Goal: Information Seeking & Learning: Learn about a topic

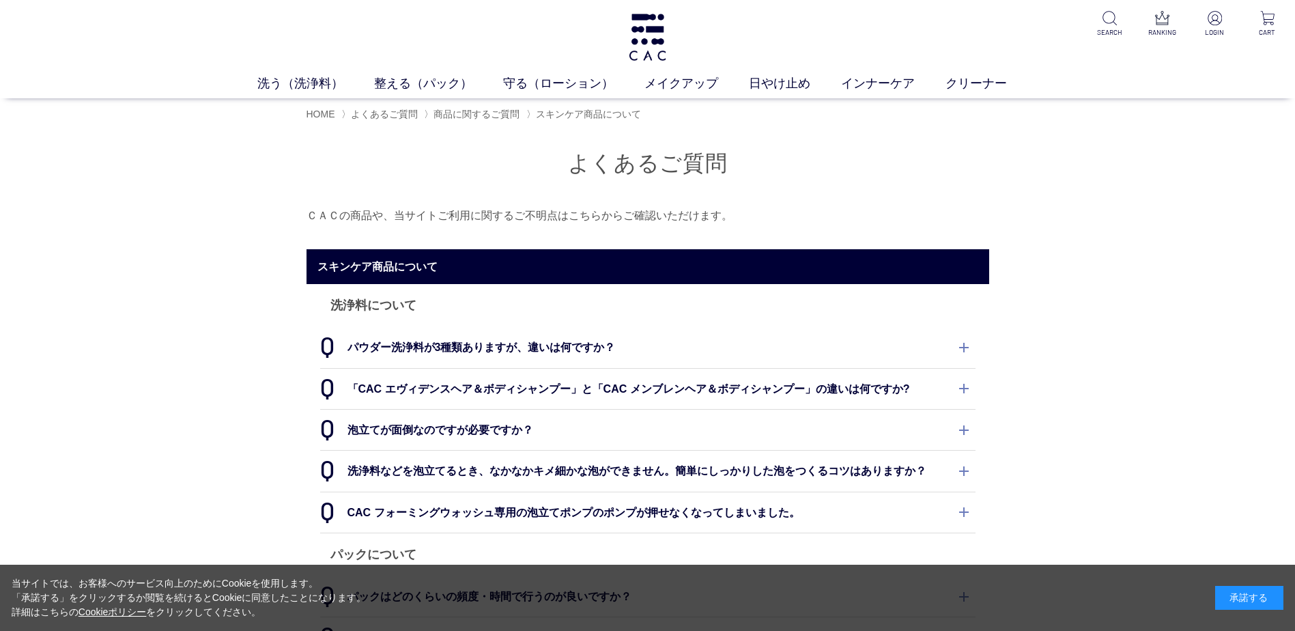
click at [597, 345] on dt "パウダー洗浄料が3種類ありますが、違いは何ですか？" at bounding box center [647, 347] width 655 height 40
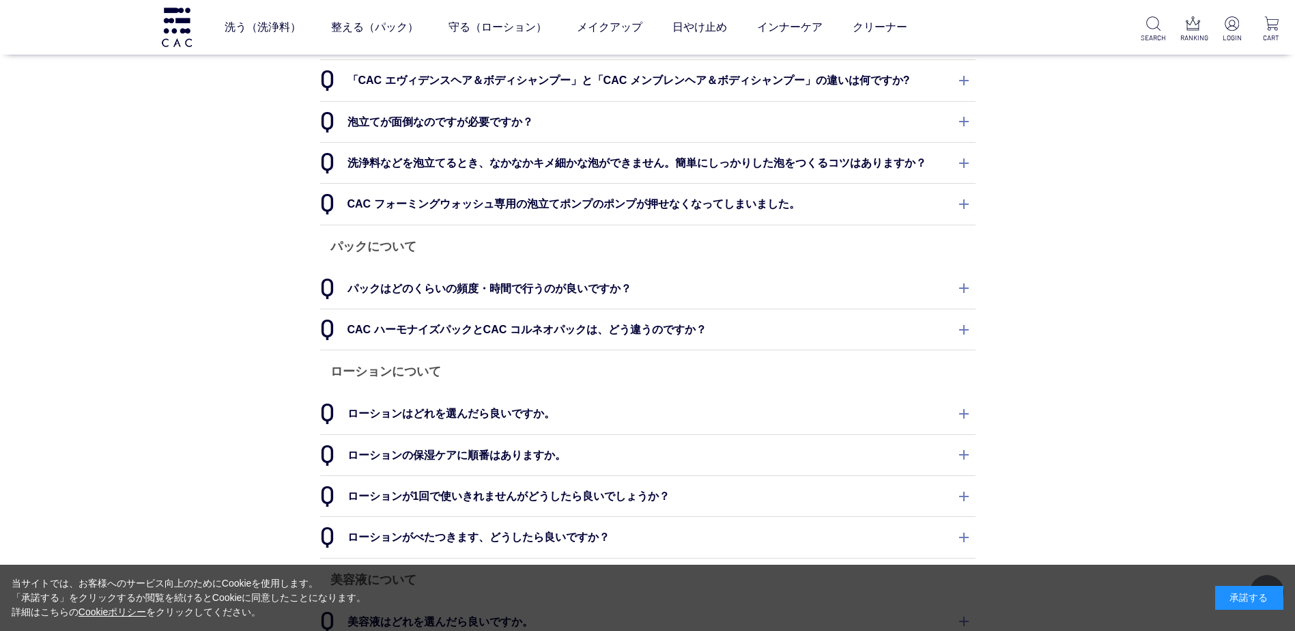
scroll to position [341, 0]
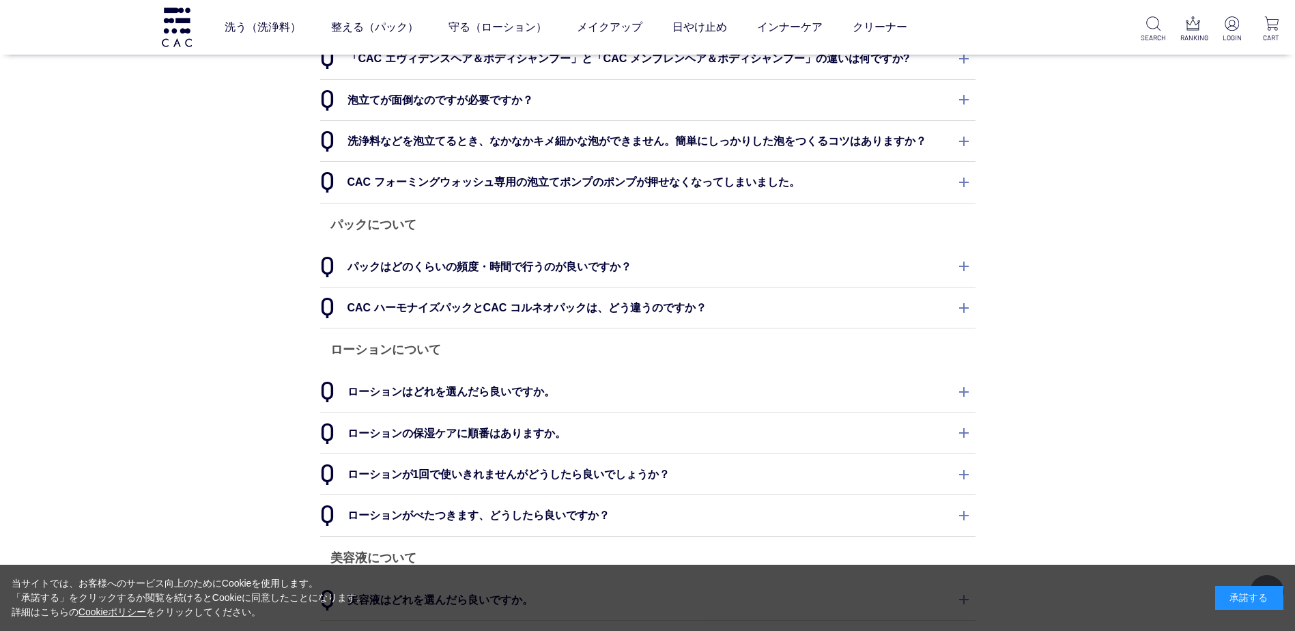
click at [852, 405] on dt "ローションはどれを選んだら良いですか。" at bounding box center [647, 391] width 655 height 40
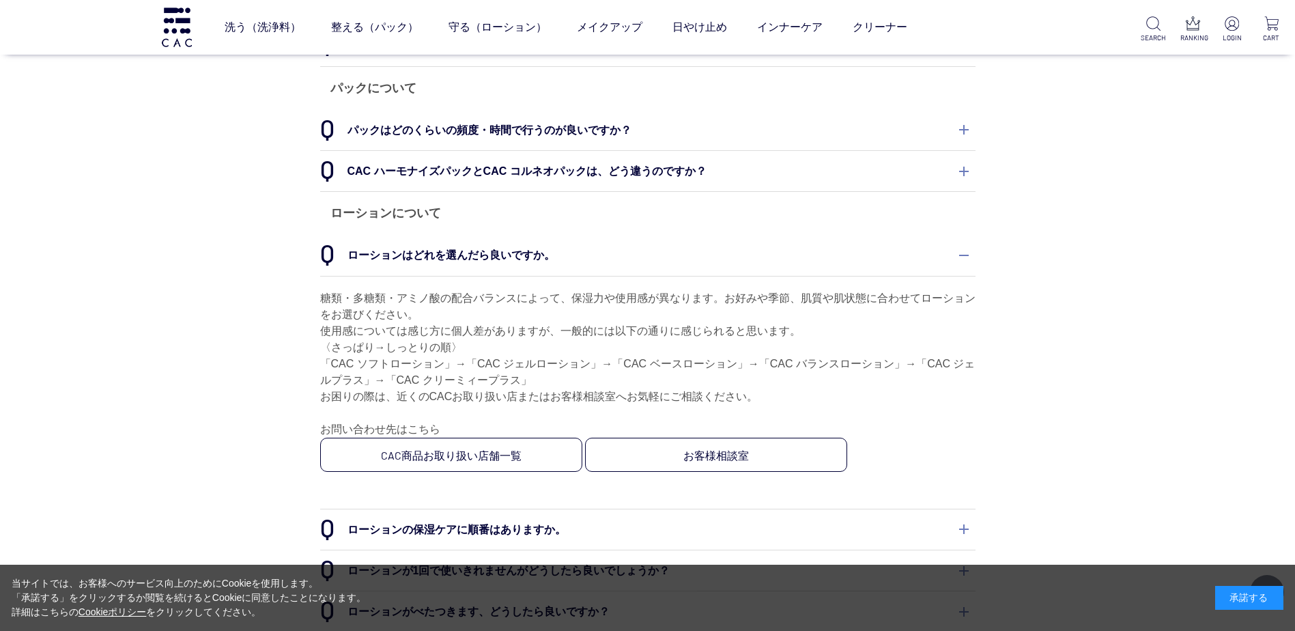
scroll to position [546, 0]
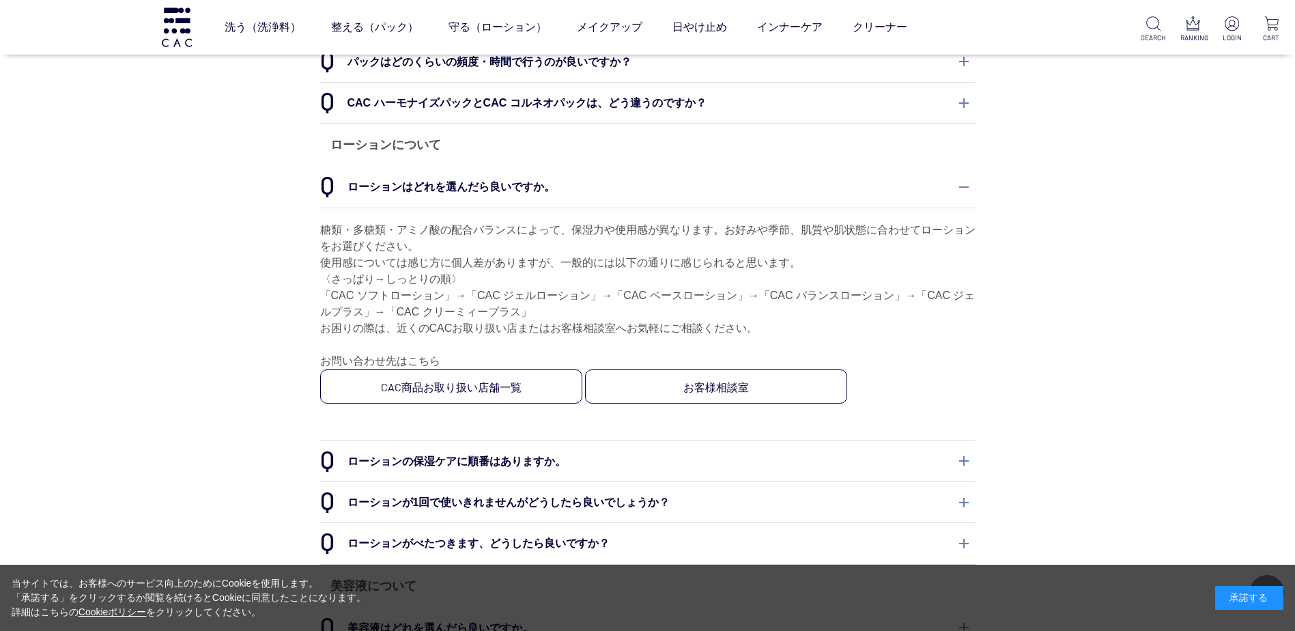
click at [824, 449] on dt "ローションの保湿ケアに順番はありますか。" at bounding box center [647, 461] width 655 height 40
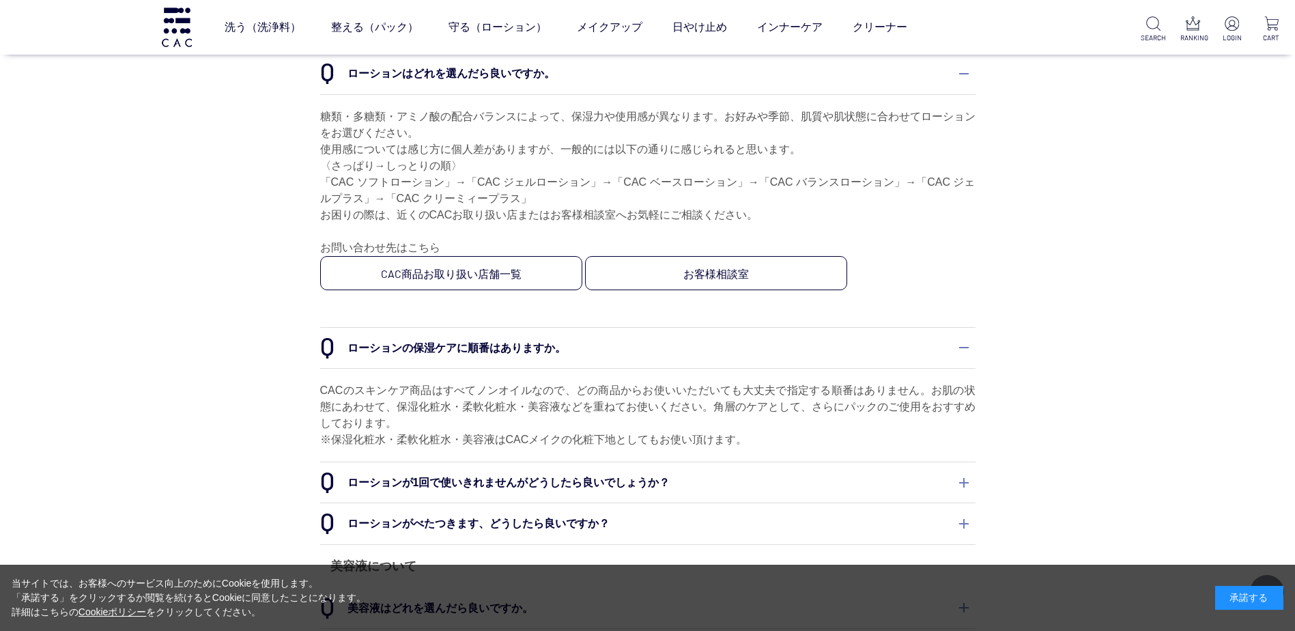
scroll to position [682, 0]
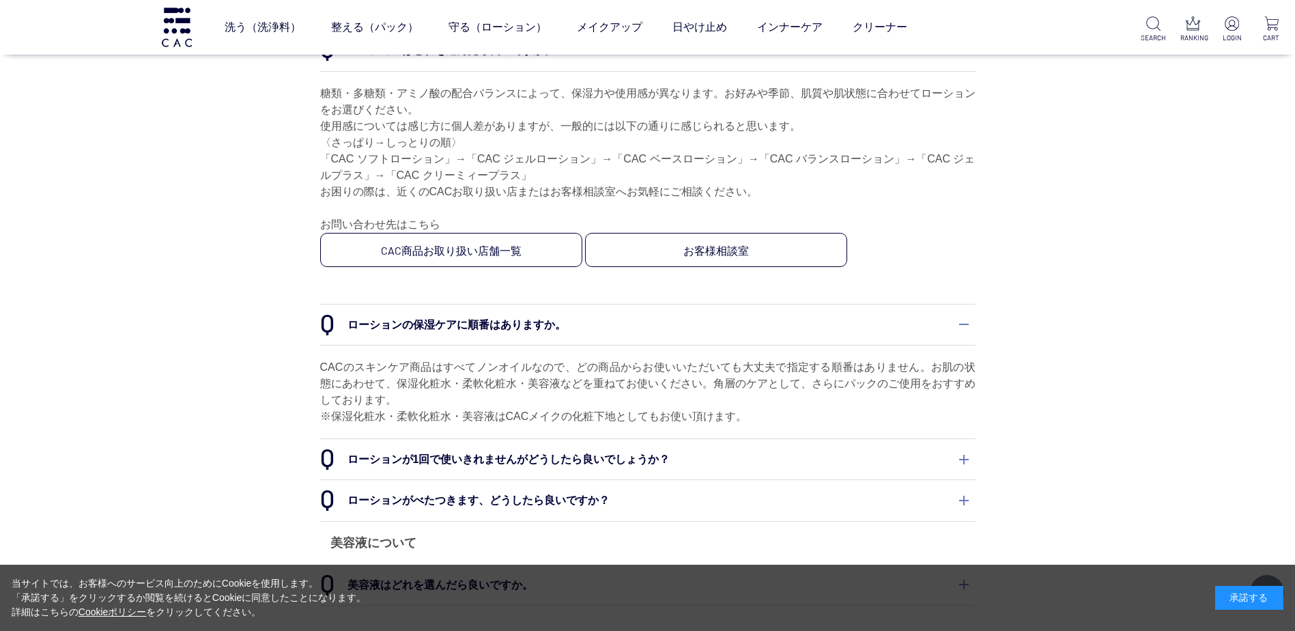
click at [833, 496] on dt "ローションがべたつきます、どうしたら良いですか？" at bounding box center [647, 500] width 655 height 40
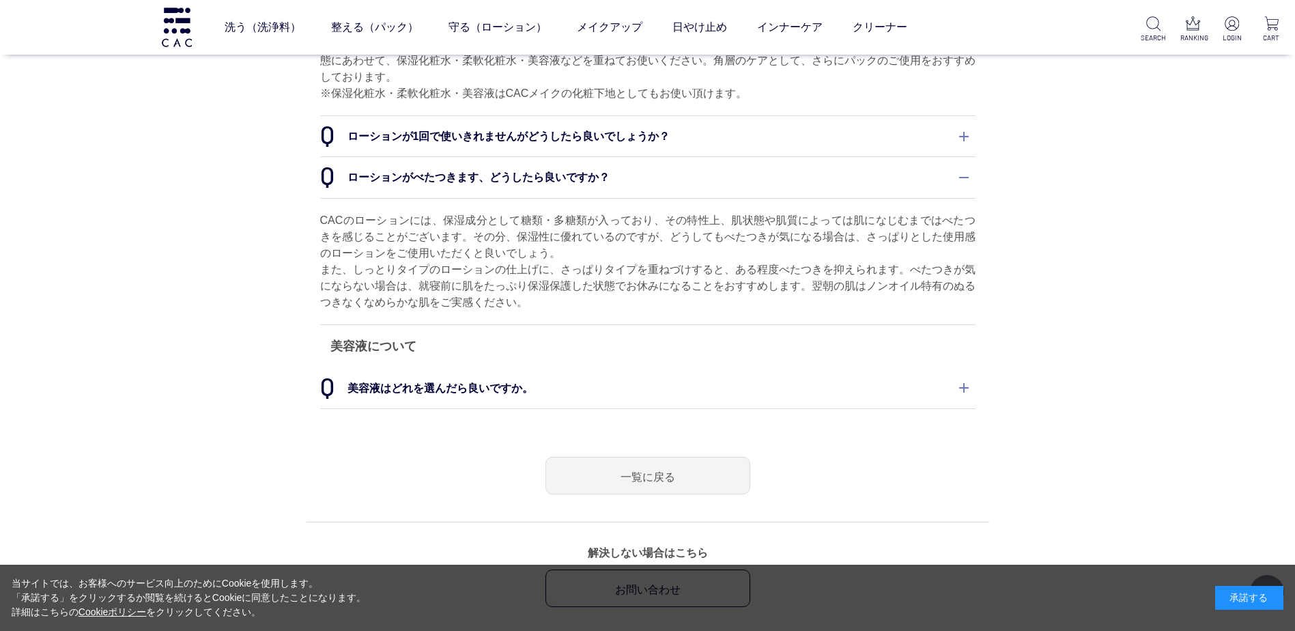
scroll to position [1024, 0]
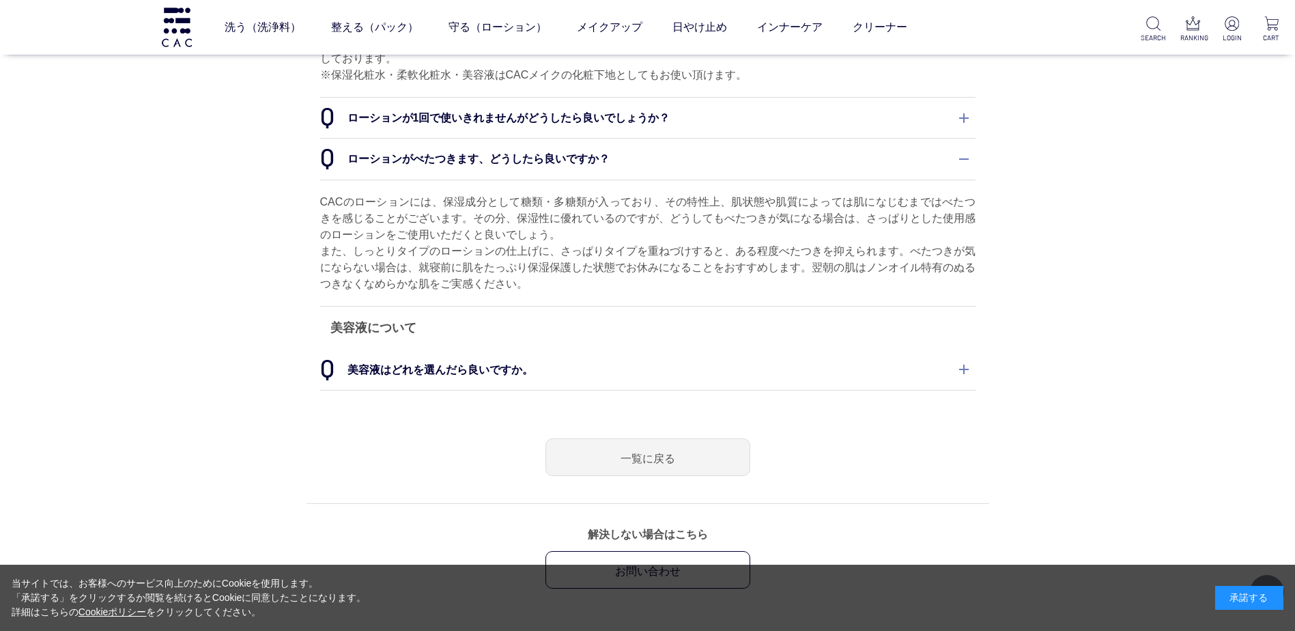
click at [886, 370] on dt "美容液はどれを選んだら良いですか。" at bounding box center [647, 369] width 655 height 40
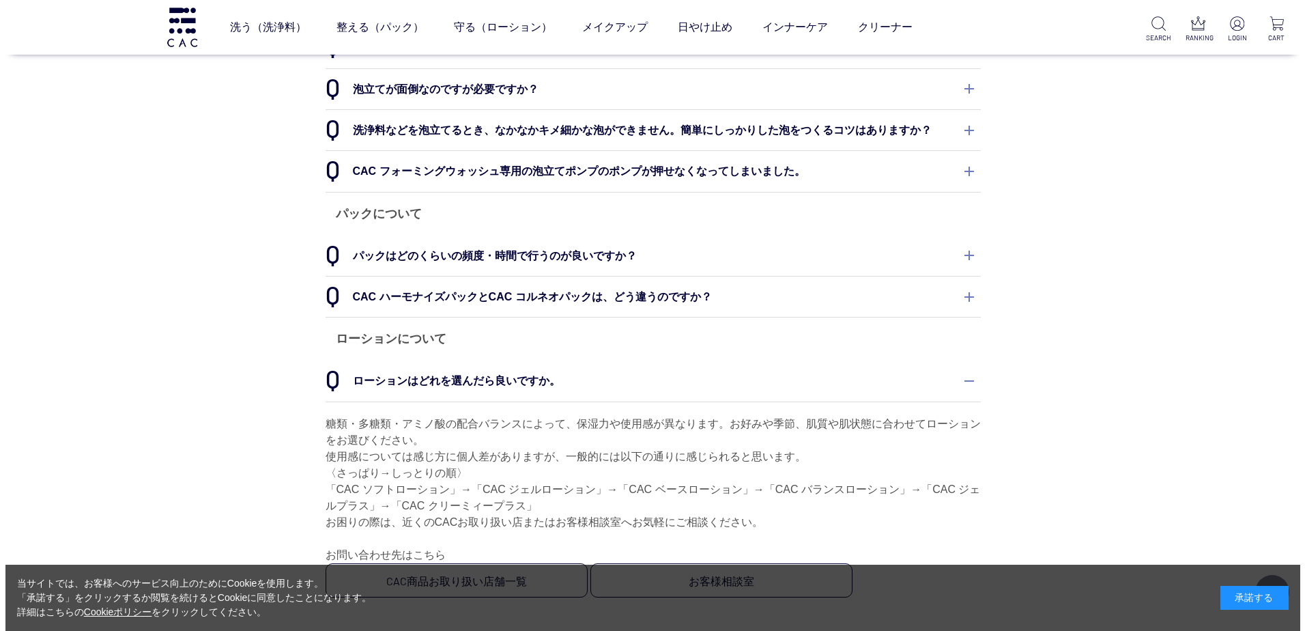
scroll to position [205, 0]
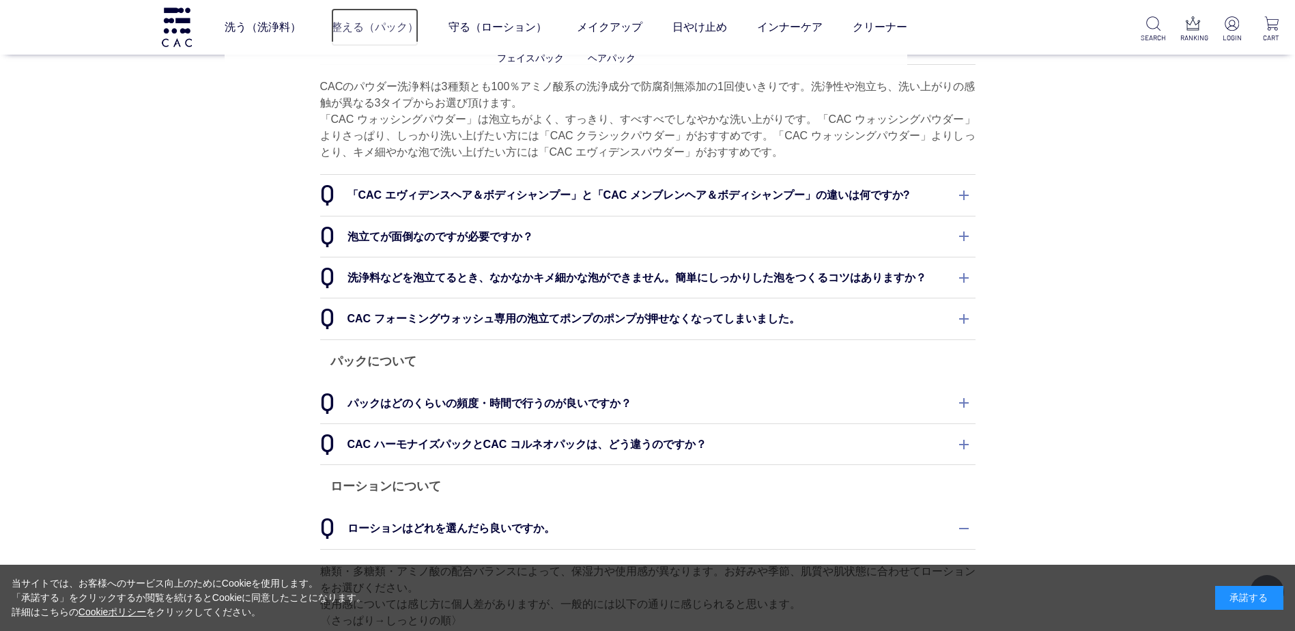
click at [364, 24] on link "整える（パック）" at bounding box center [374, 27] width 87 height 38
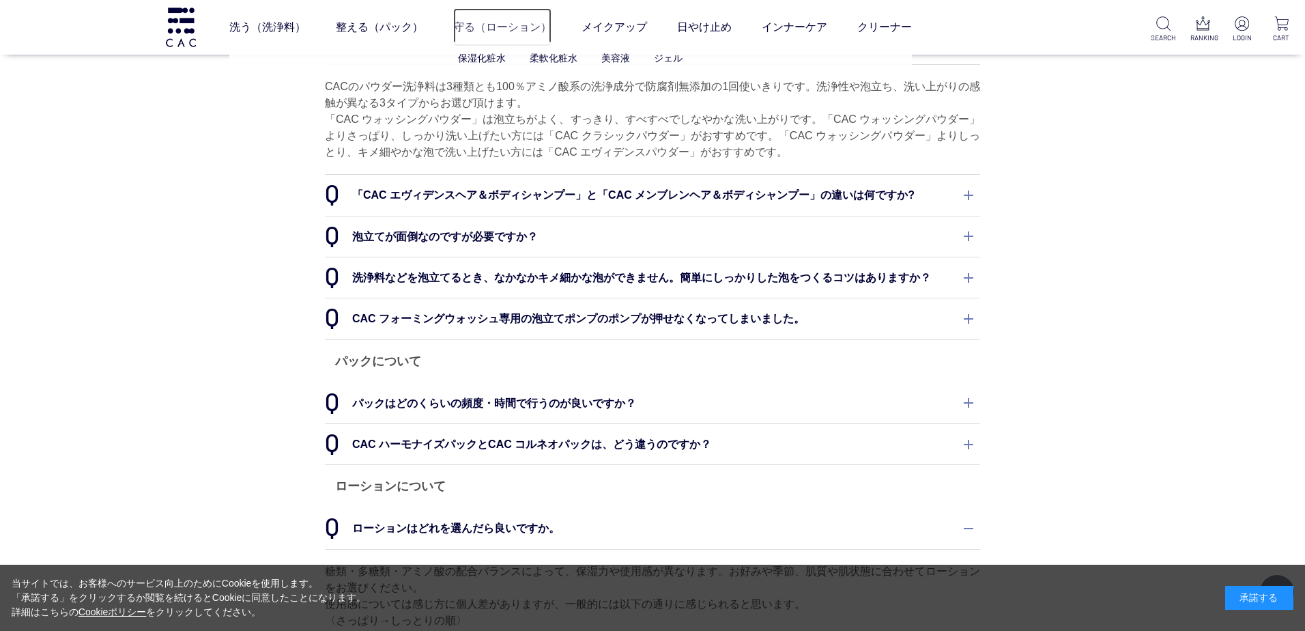
click at [488, 22] on link "守る（ローション）" at bounding box center [502, 27] width 98 height 38
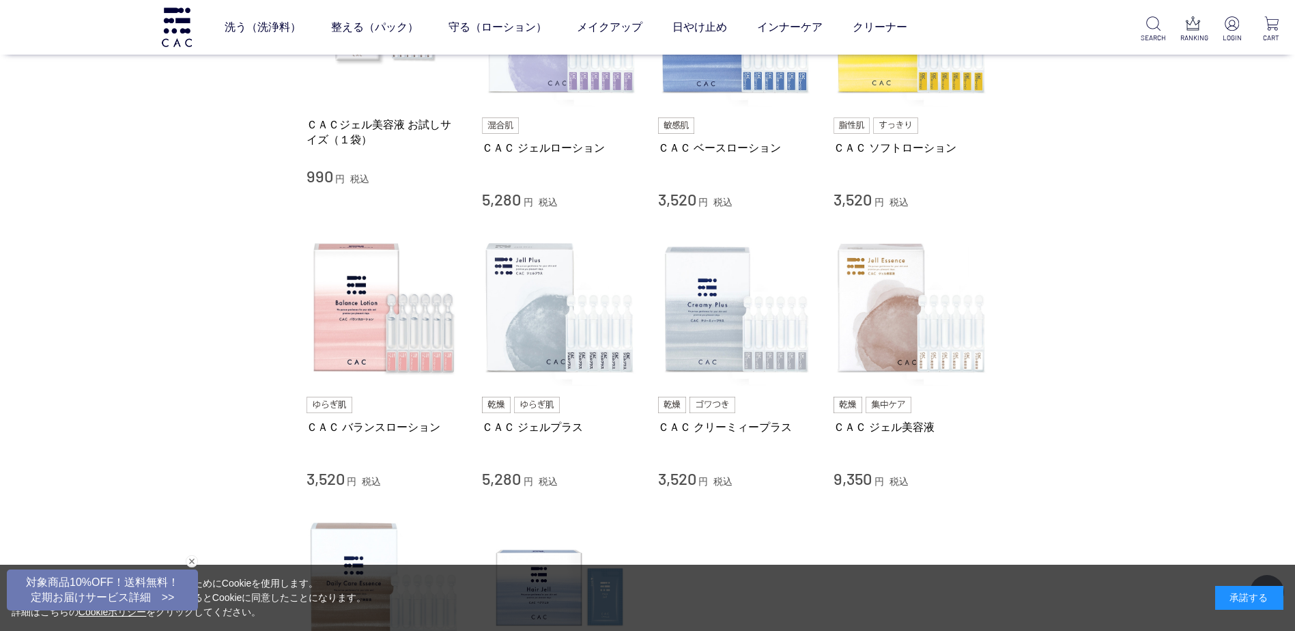
scroll to position [409, 0]
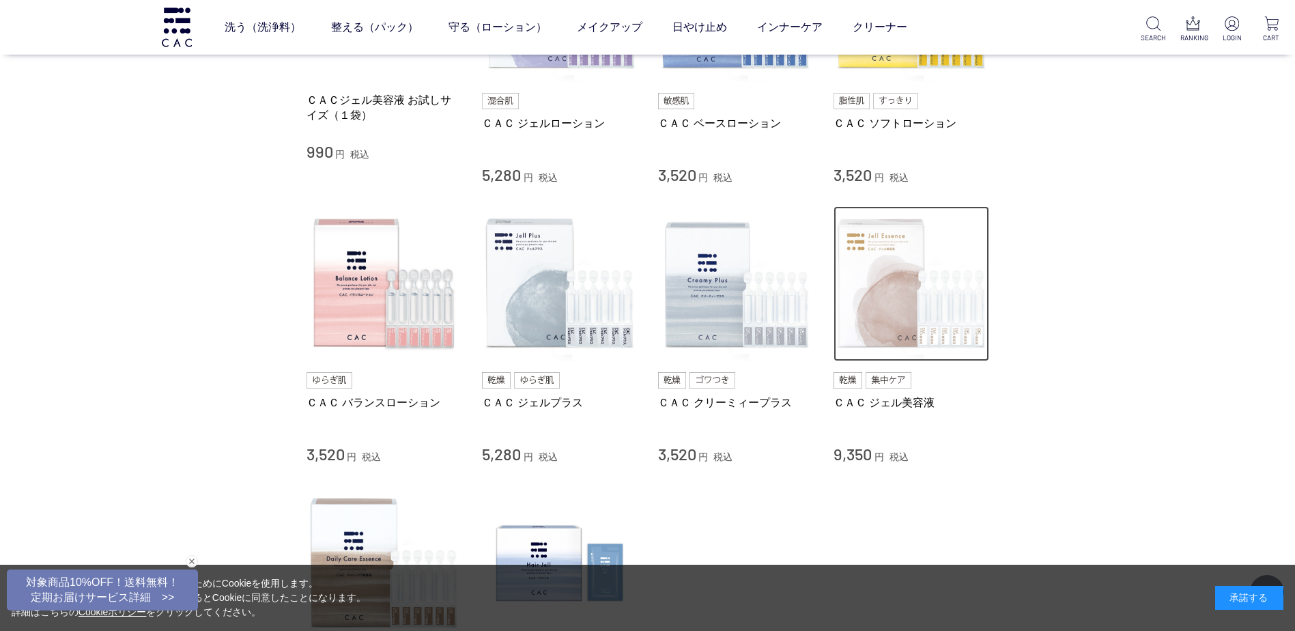
click at [884, 328] on img at bounding box center [911, 284] width 156 height 156
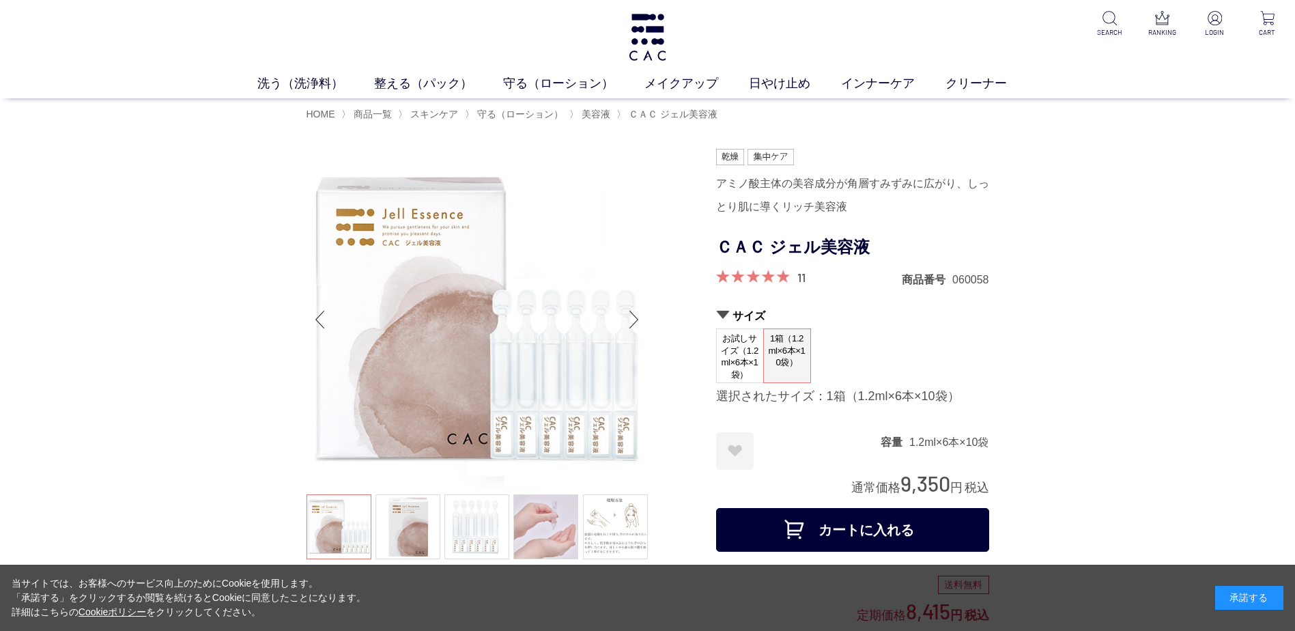
click at [790, 274] on div at bounding box center [753, 276] width 74 height 13
click at [798, 278] on link "11" at bounding box center [801, 277] width 8 height 15
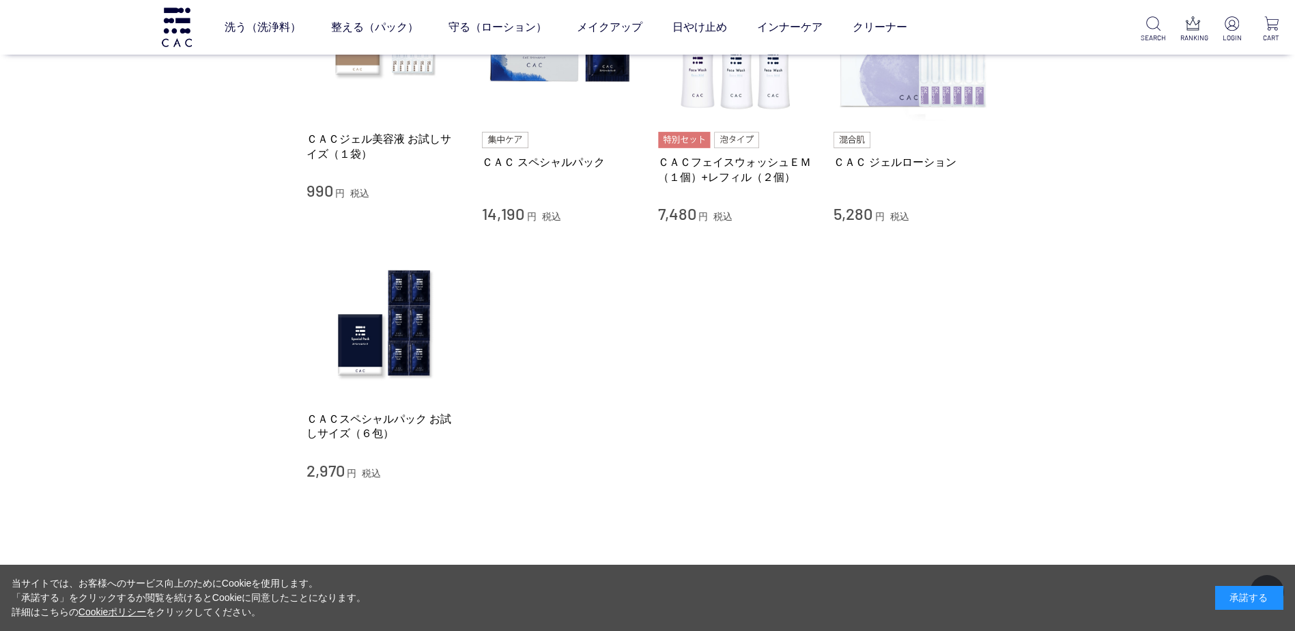
scroll to position [9916, 0]
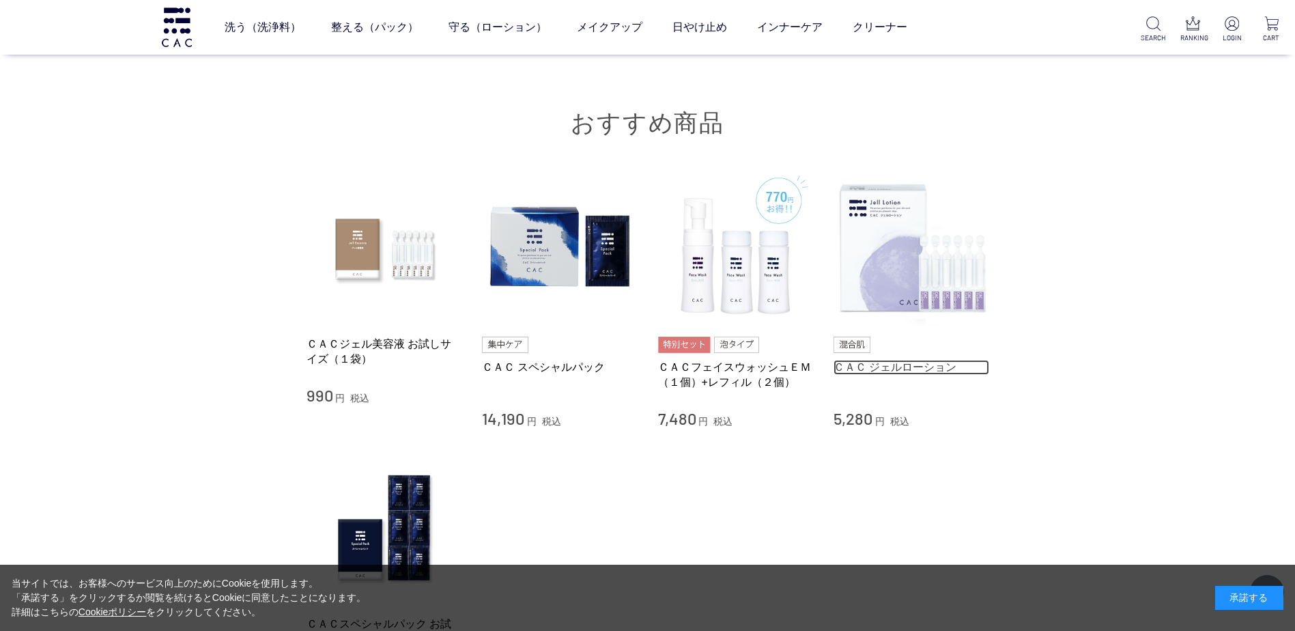
click at [905, 360] on link "ＣＡＣ ジェルローション" at bounding box center [911, 367] width 156 height 14
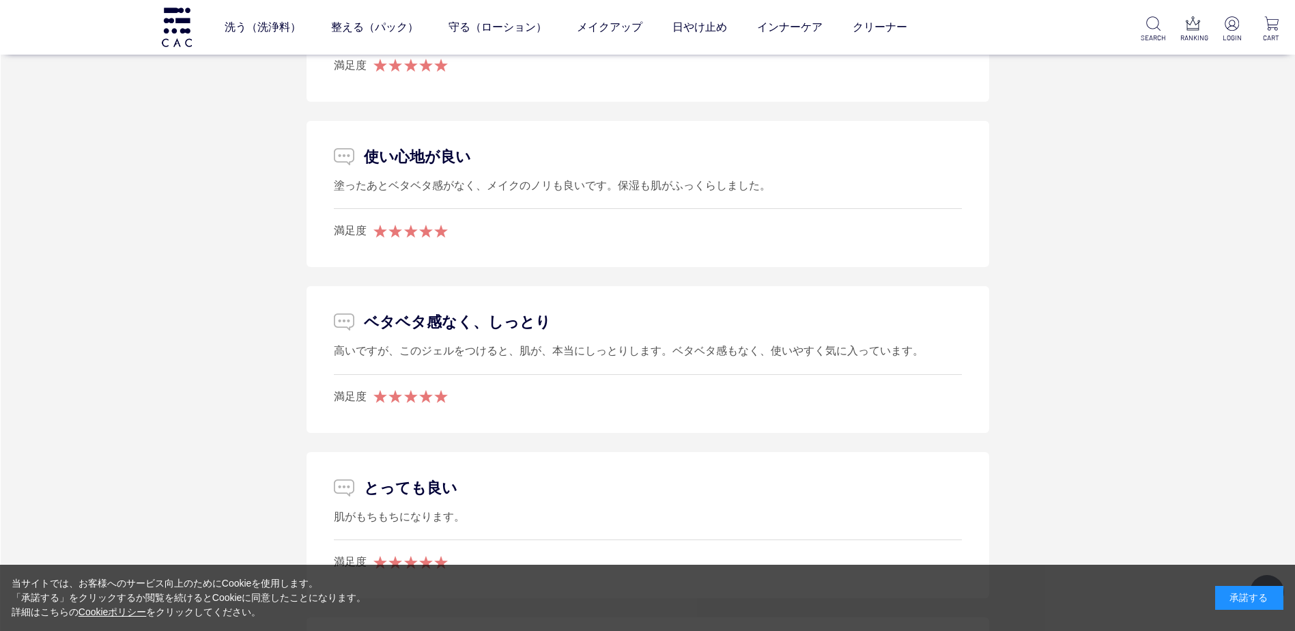
scroll to position [7801, 0]
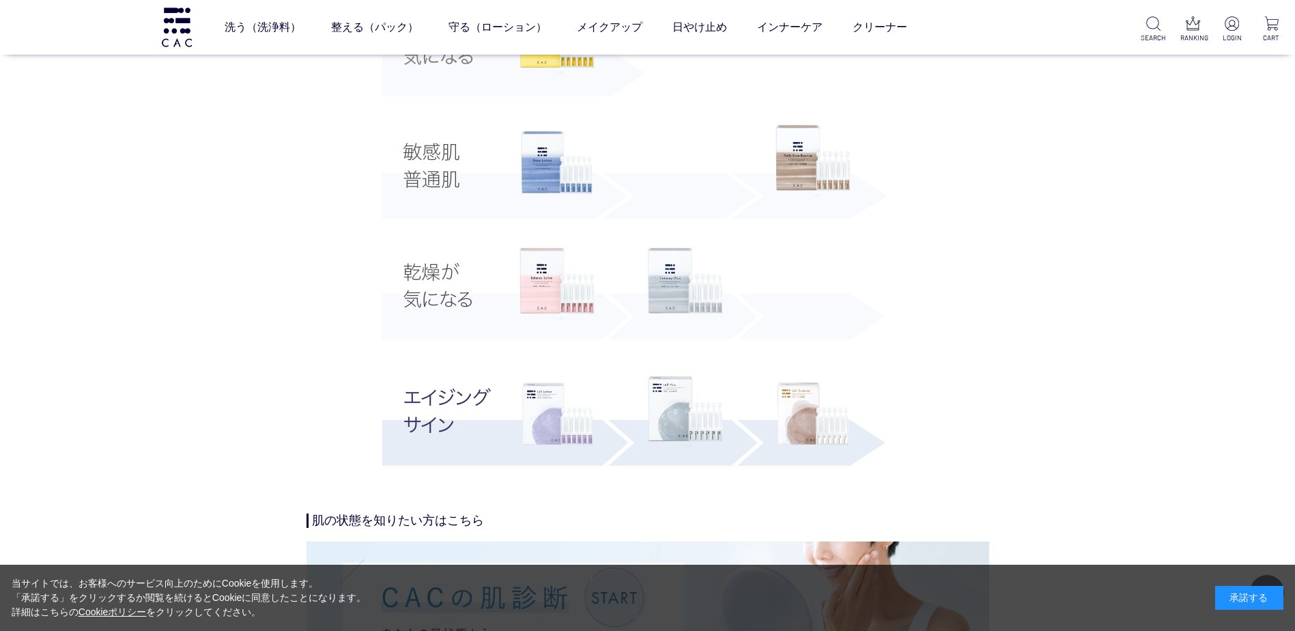
scroll to position [2593, 0]
click at [543, 411] on img at bounding box center [556, 412] width 75 height 75
